Goal: Find specific fact: Find contact information

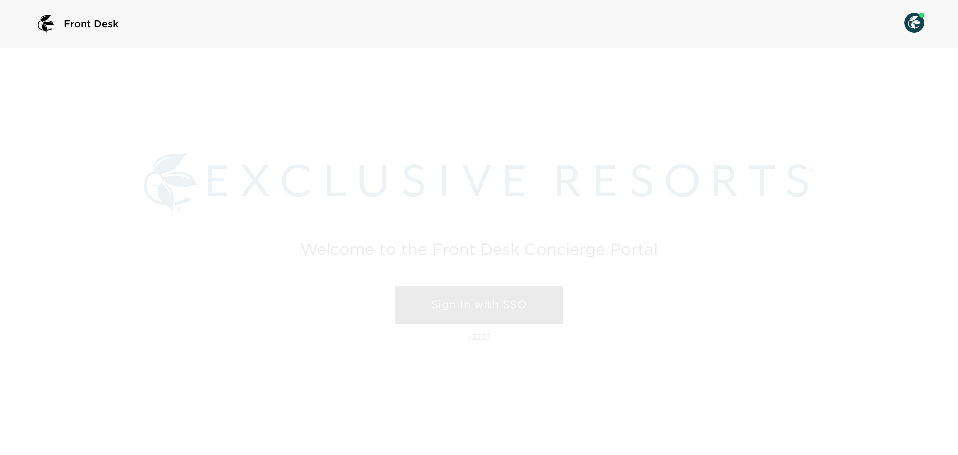
click at [466, 302] on link "Sign in with SSO" at bounding box center [479, 304] width 168 height 38
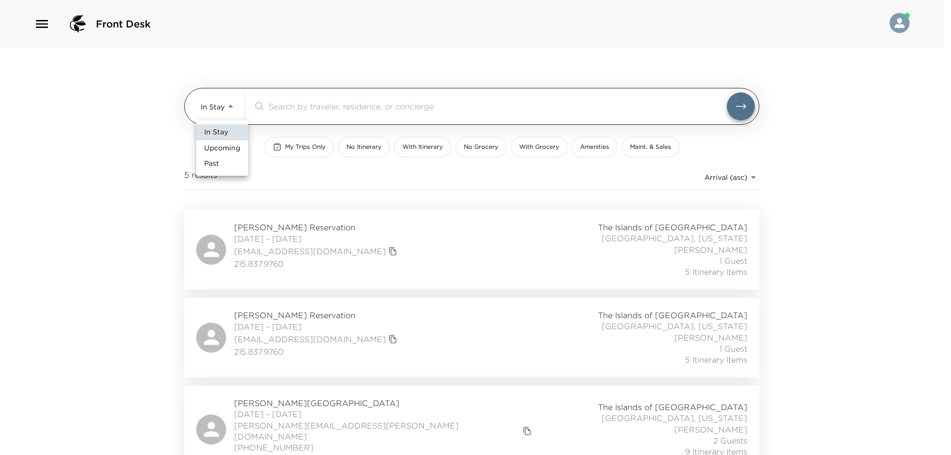
click at [234, 114] on body "Front Desk In Stay In-Stay ​ My Trips Only No Itinerary With Itinerary No Groce…" at bounding box center [475, 227] width 951 height 455
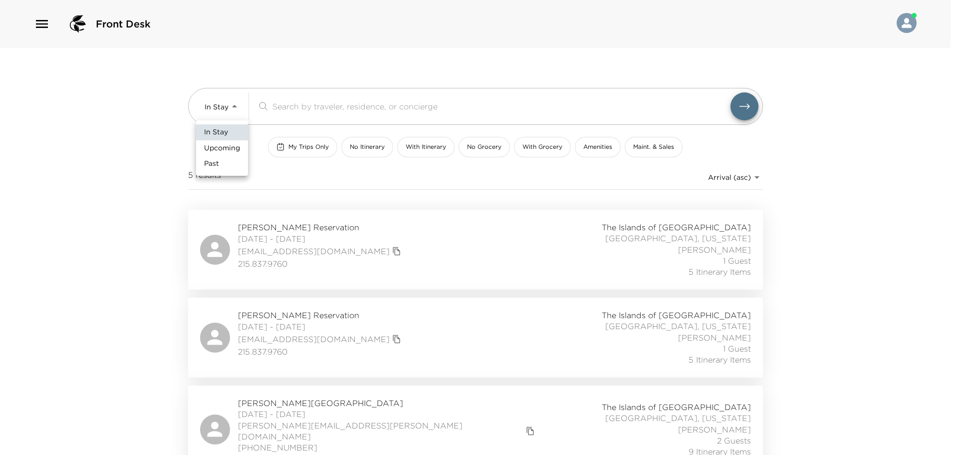
click at [228, 149] on span "Upcoming" at bounding box center [222, 148] width 36 height 10
type input "Upcoming"
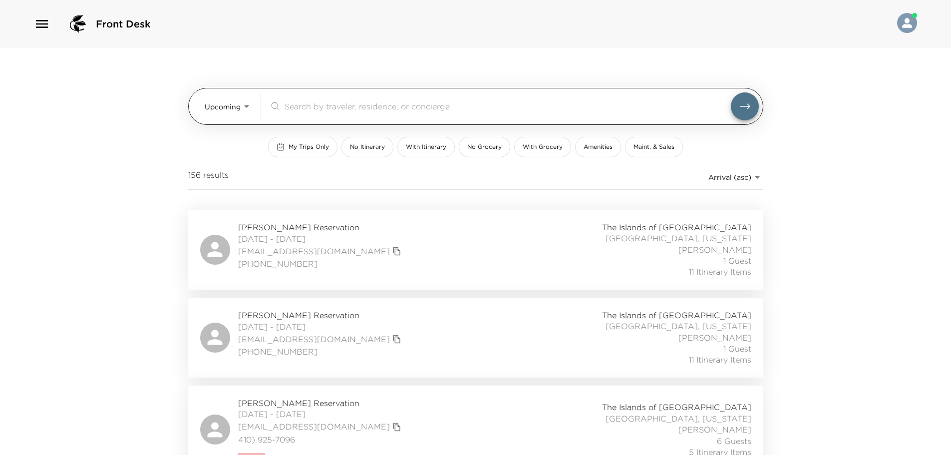
click at [340, 104] on input "search" at bounding box center [507, 105] width 446 height 11
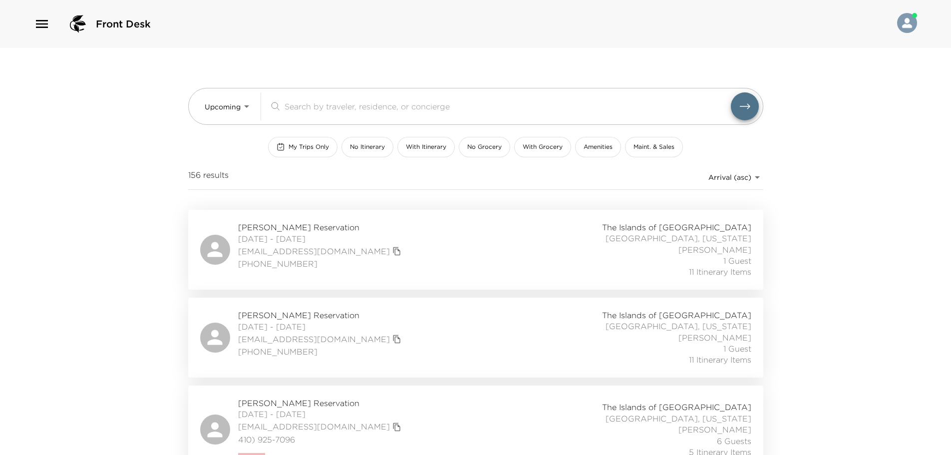
click at [80, 120] on div "Front Desk Upcoming Upcoming ​ My Trips Only No Itinerary With Itinerary No Gro…" at bounding box center [475, 227] width 951 height 455
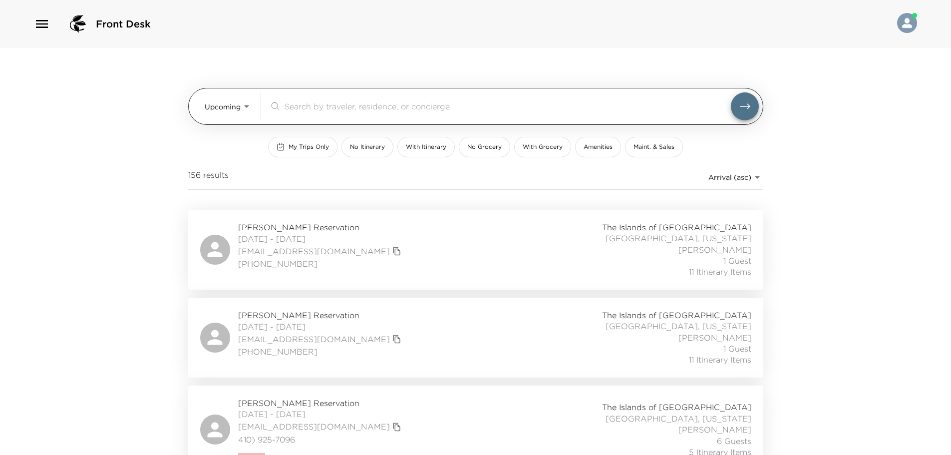
click at [349, 113] on div "​" at bounding box center [514, 106] width 490 height 28
click at [334, 102] on input "search" at bounding box center [507, 105] width 446 height 11
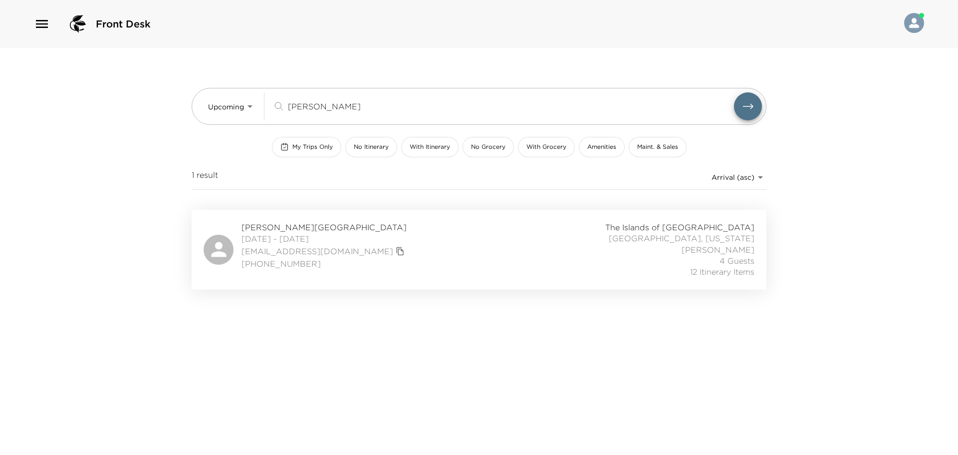
type input "maus"
click at [411, 260] on div "Sherri Mauser Reservation 09/28/2025 - 10/04/2025 smauser7@gmail.com (303) 493-…" at bounding box center [479, 250] width 551 height 56
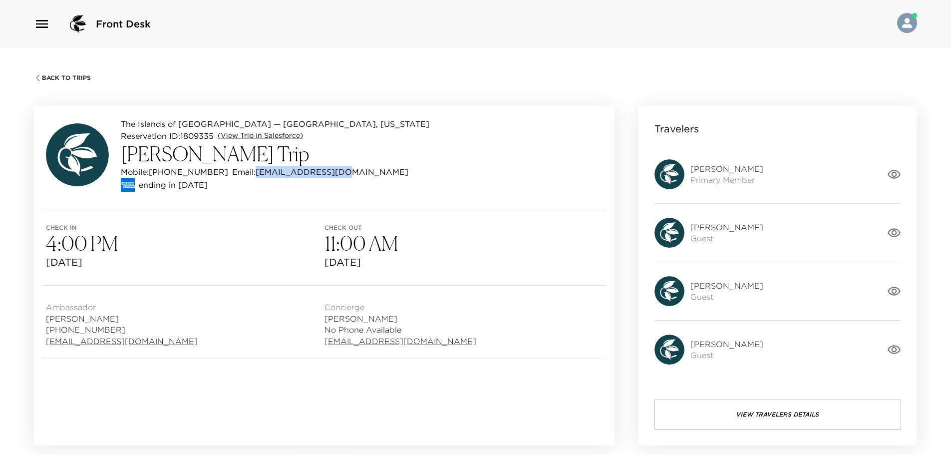
drag, startPoint x: 336, startPoint y: 172, endPoint x: 241, endPoint y: 171, distance: 95.8
click at [241, 171] on div "Mobile: (720) 837-4215 Email: smauser7@gmail.com" at bounding box center [275, 172] width 308 height 12
copy p "smauser7@gmail.com"
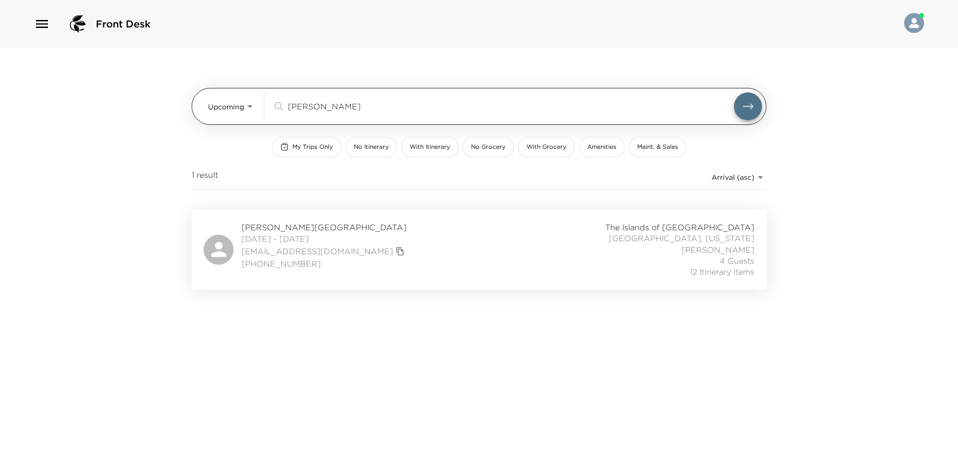
drag, startPoint x: 316, startPoint y: 109, endPoint x: 213, endPoint y: 98, distance: 103.8
click at [213, 98] on div "Upcoming Upcoming maus ​" at bounding box center [485, 106] width 554 height 28
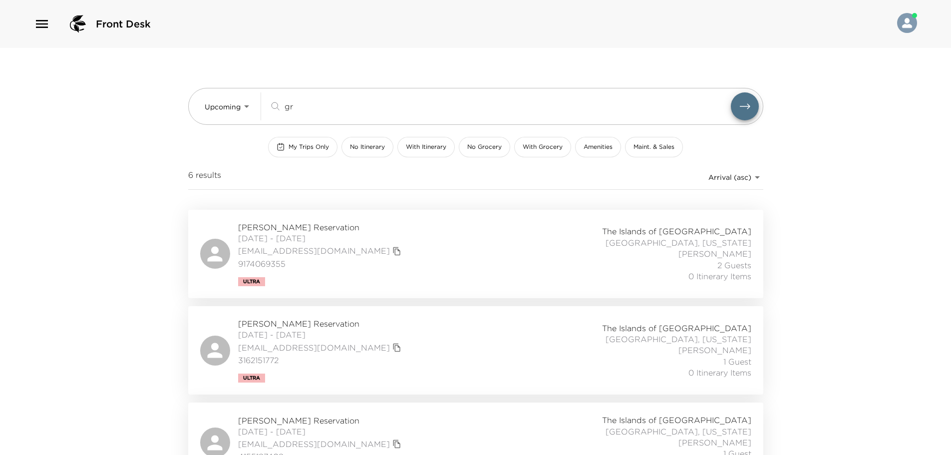
type input "gr"
click at [537, 247] on div "The Islands of Islamorada Villa 17 Islamorada, Florida Natalie Strandquist 2 Gu…" at bounding box center [640, 254] width 221 height 56
